Goal: Task Accomplishment & Management: Manage account settings

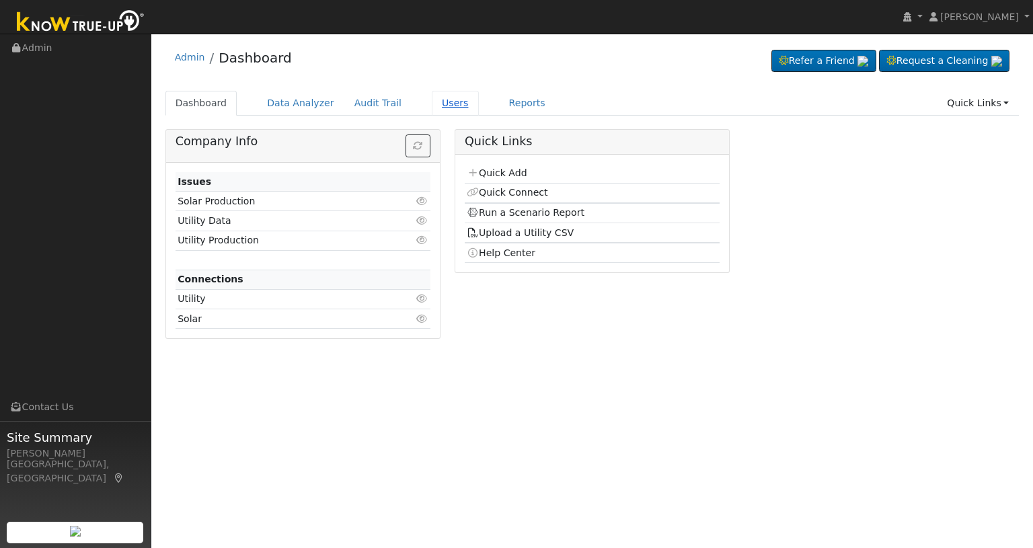
click at [433, 103] on link "Users" at bounding box center [455, 103] width 47 height 25
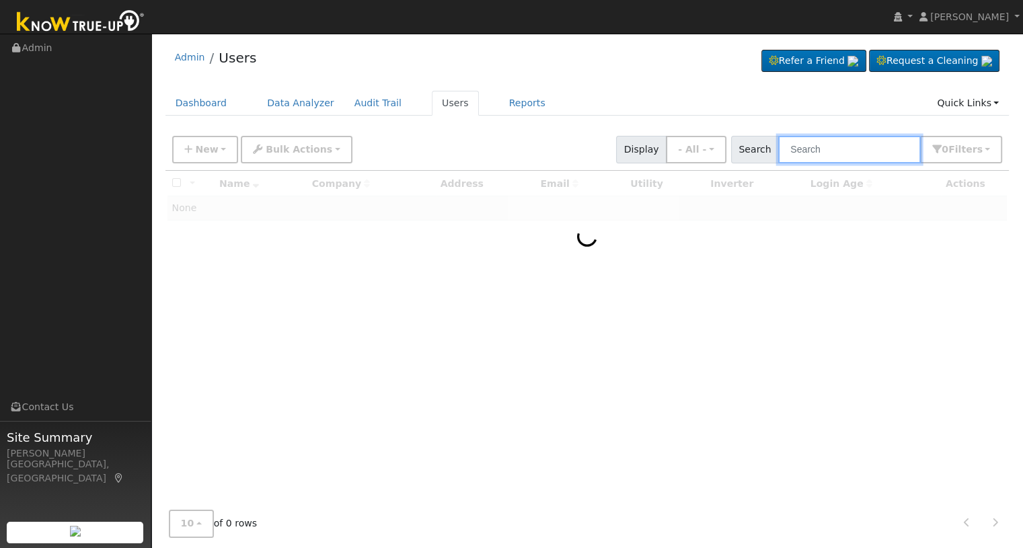
click at [833, 151] on input "text" at bounding box center [849, 150] width 143 height 28
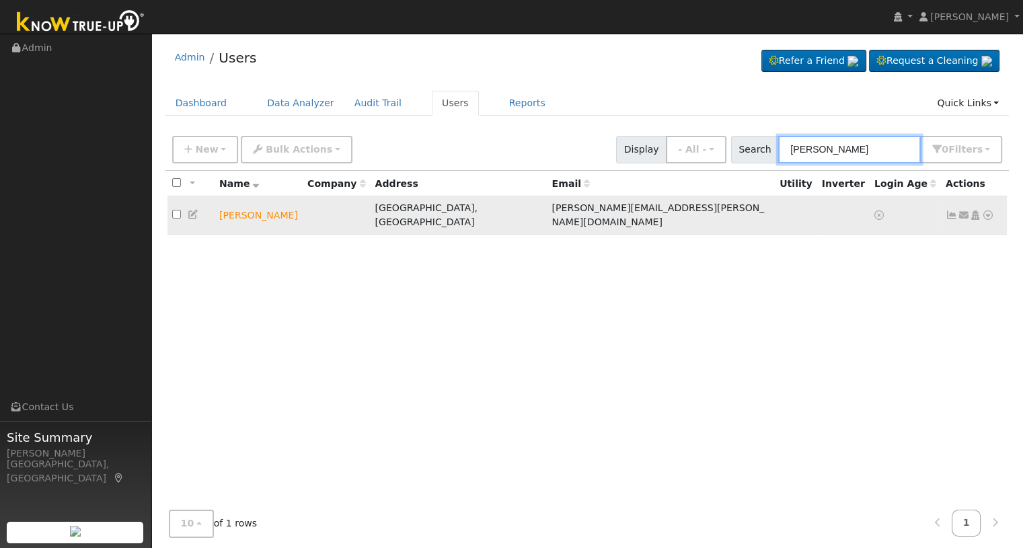
type input "[PERSON_NAME]"
click at [977, 211] on icon at bounding box center [975, 215] width 12 height 9
